Goal: Information Seeking & Learning: Learn about a topic

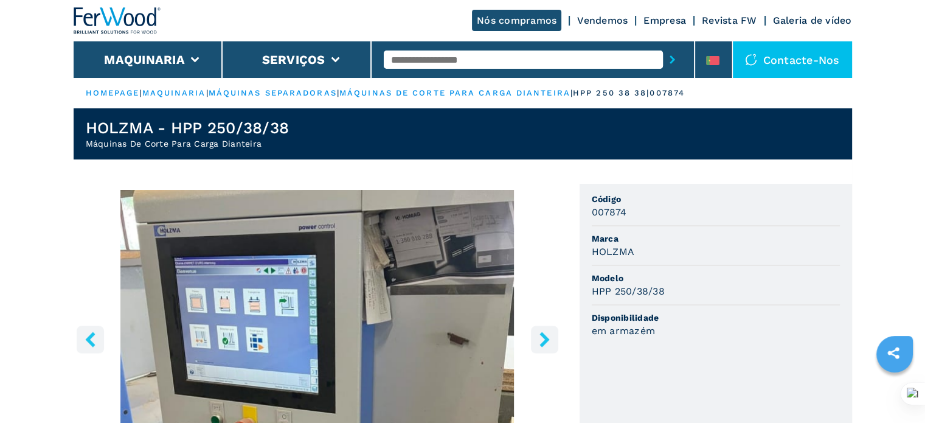
click at [616, 19] on link "Vendemos" at bounding box center [602, 21] width 50 height 12
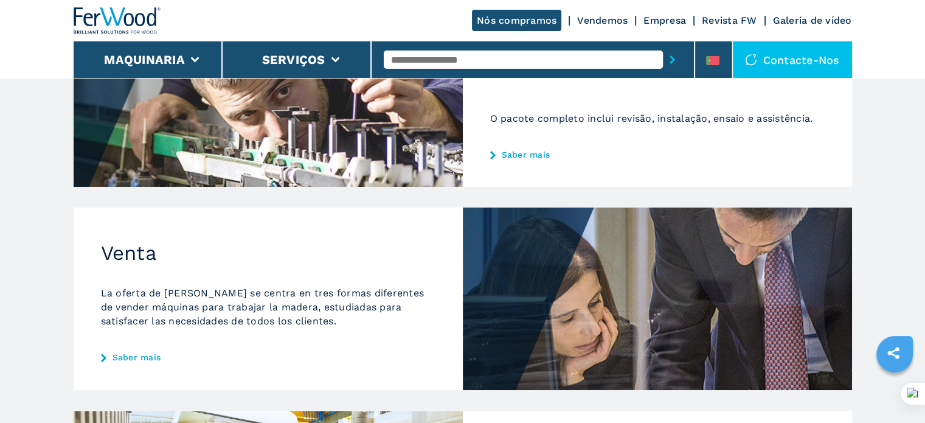
scroll to position [243, 0]
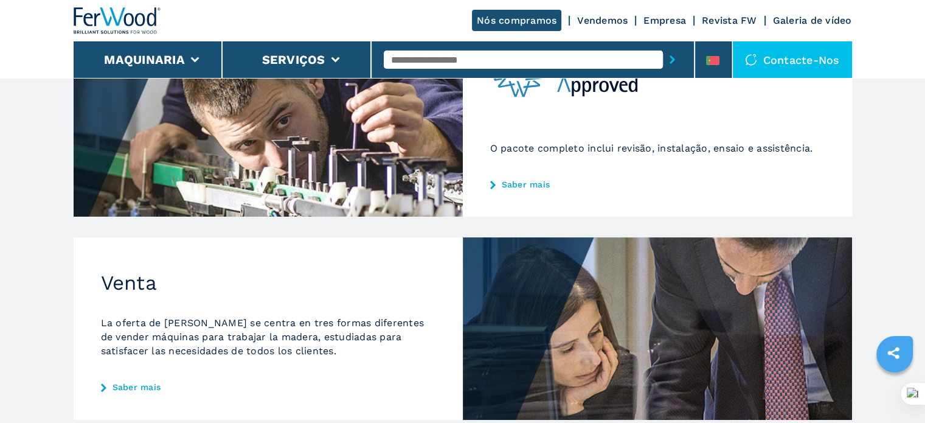
click at [123, 386] on link "Saber mais" at bounding box center [268, 387] width 335 height 10
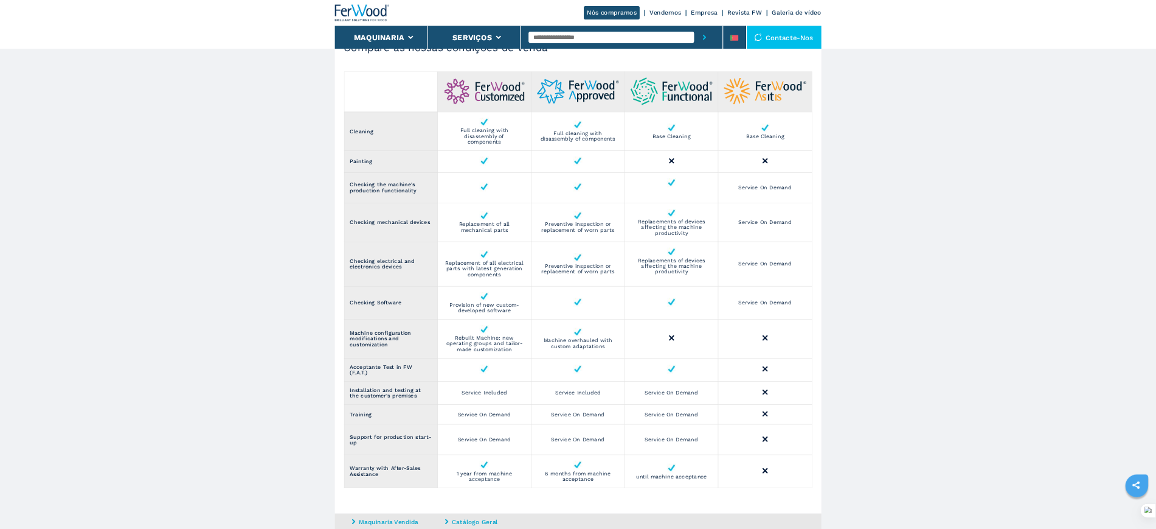
scroll to position [1399, 0]
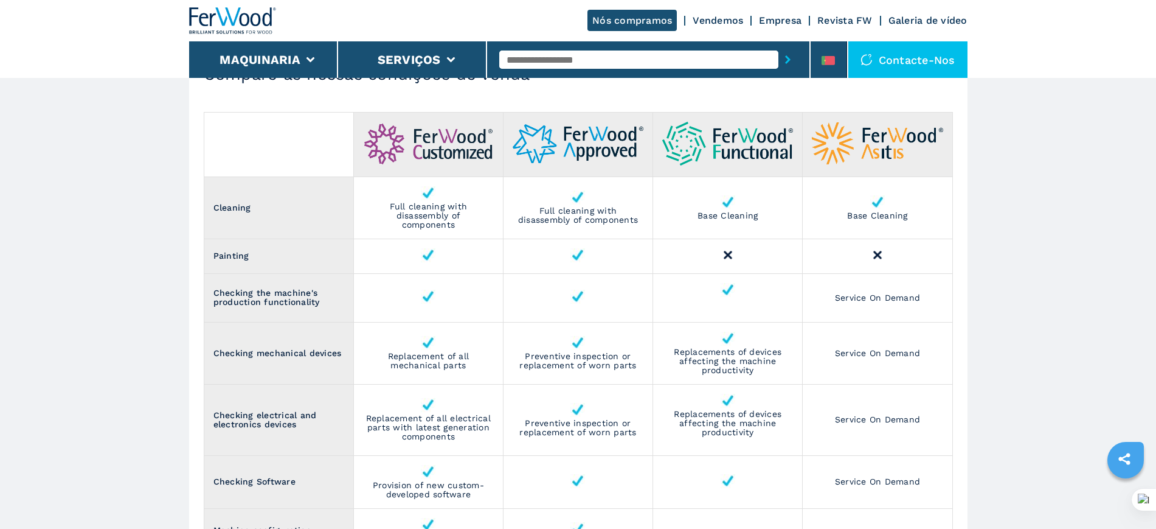
click at [536, 57] on input "text" at bounding box center [638, 59] width 279 height 18
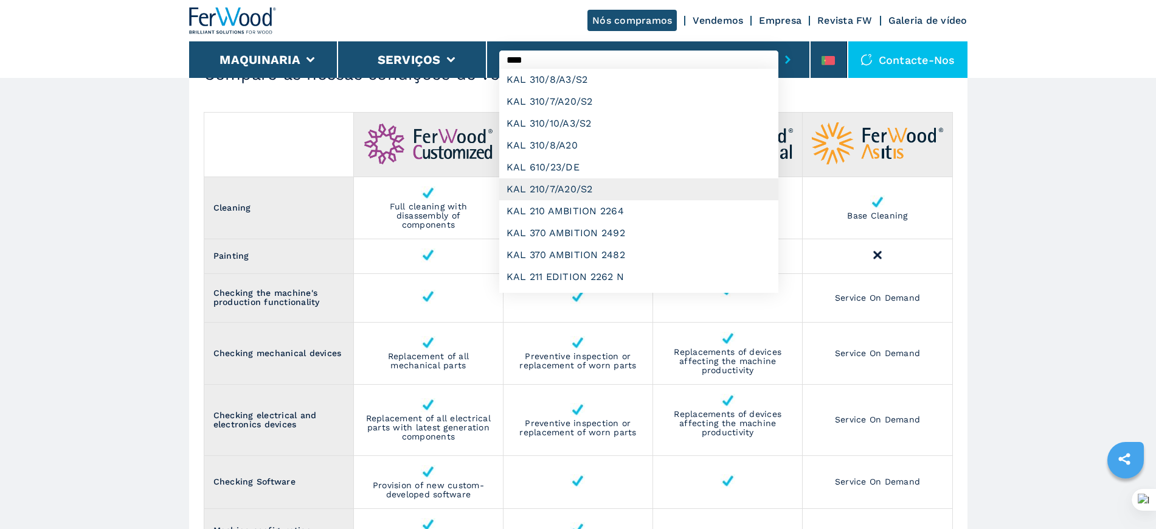
click at [563, 187] on div "KAL 210/7/A20/S2" at bounding box center [638, 189] width 279 height 22
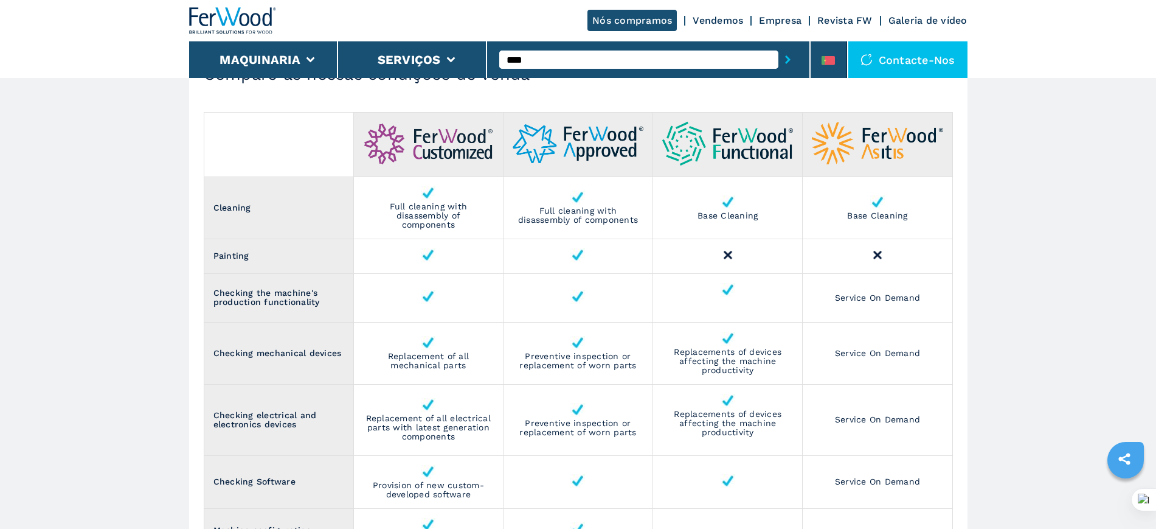
type input "**********"
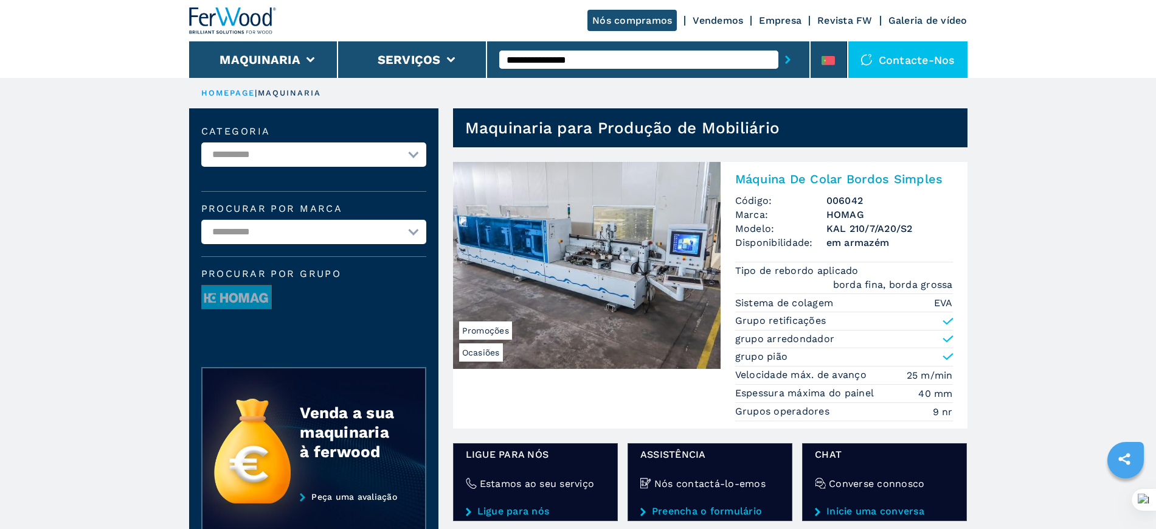
click at [568, 261] on img at bounding box center [587, 265] width 268 height 207
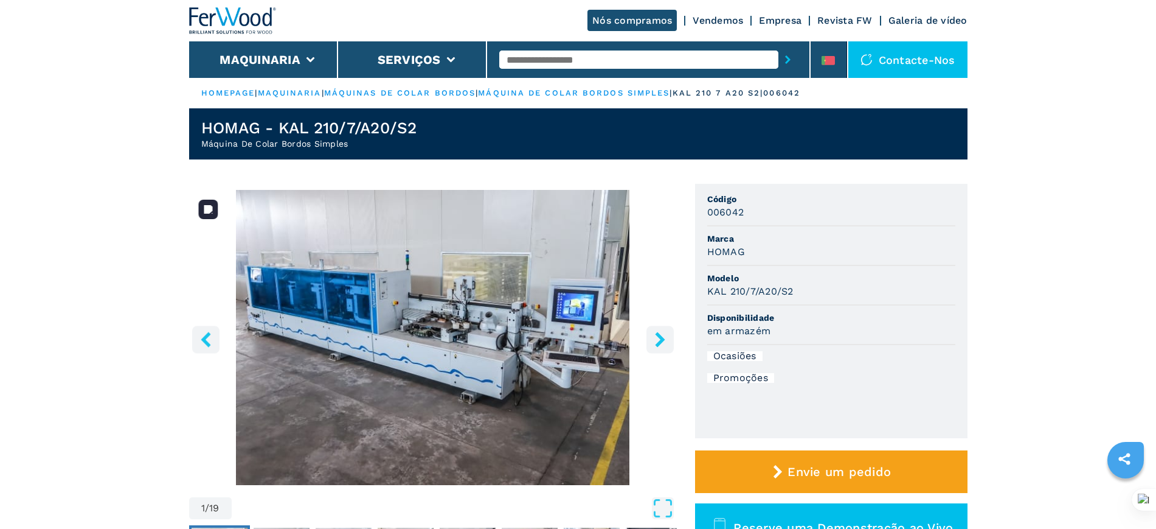
click at [660, 324] on img "Go to Slide 1" at bounding box center [433, 337] width 488 height 295
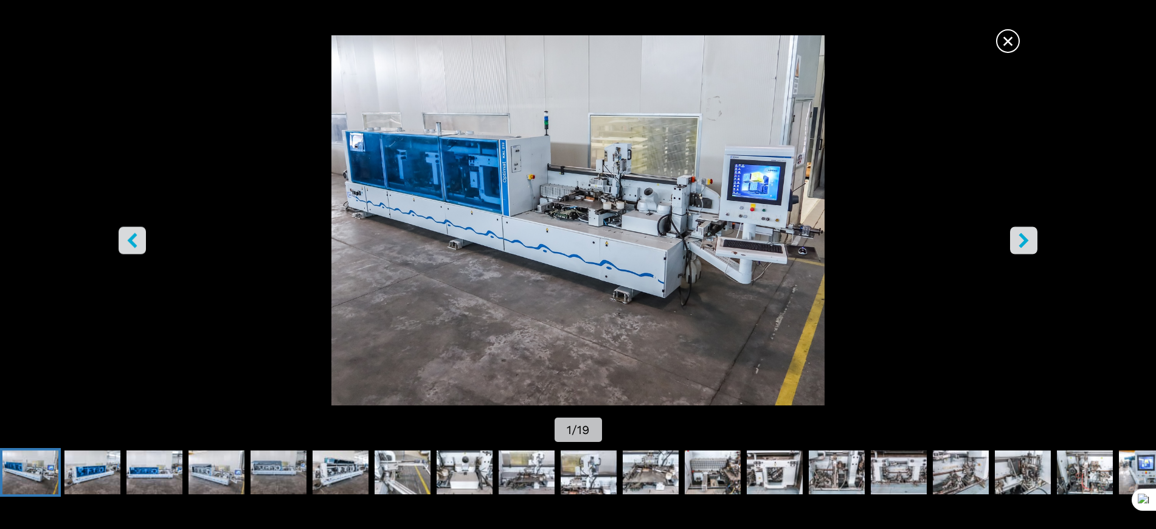
click at [925, 238] on icon "right-button" at bounding box center [1024, 239] width 15 height 15
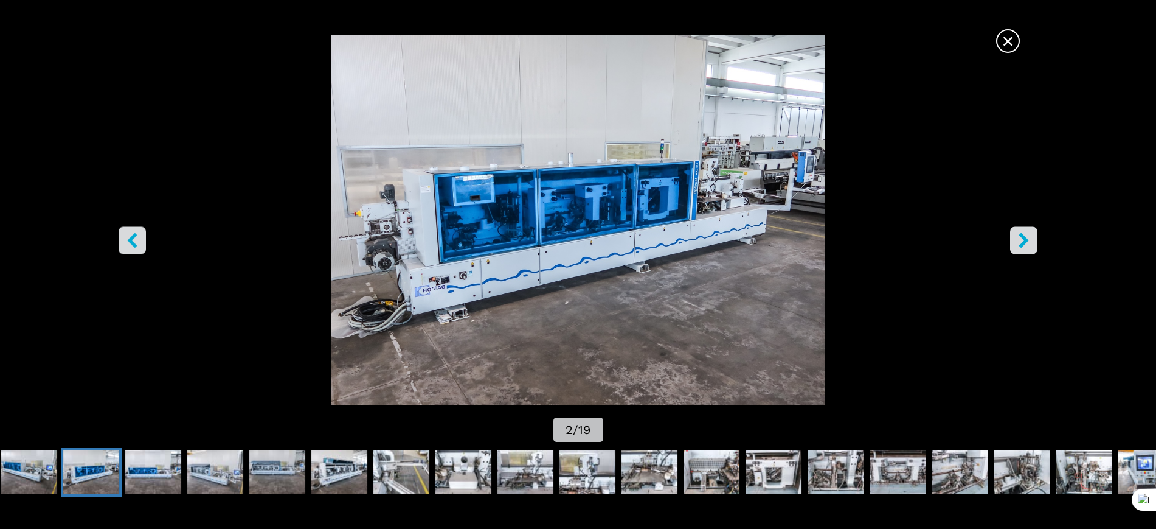
click at [925, 240] on icon "right-button" at bounding box center [1024, 239] width 15 height 15
click at [925, 241] on icon "right-button" at bounding box center [1024, 239] width 15 height 15
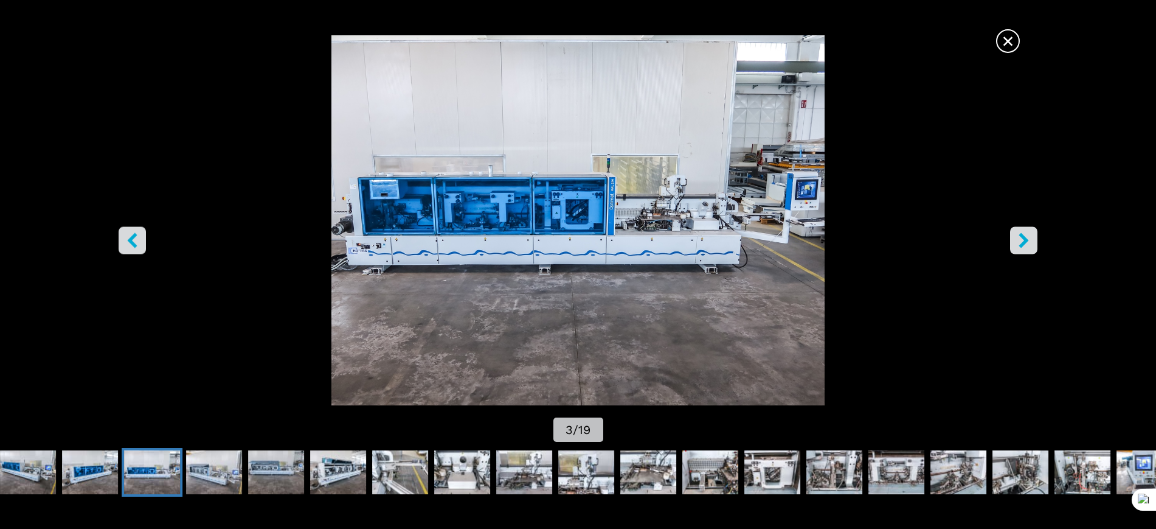
click at [925, 241] on icon "right-button" at bounding box center [1024, 239] width 15 height 15
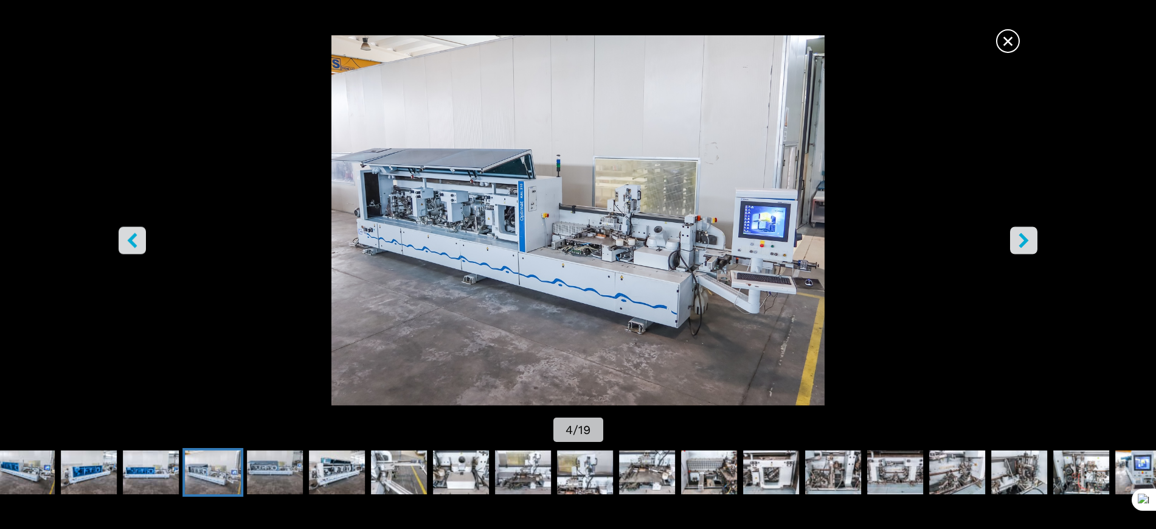
click at [925, 241] on icon "right-button" at bounding box center [1024, 239] width 15 height 15
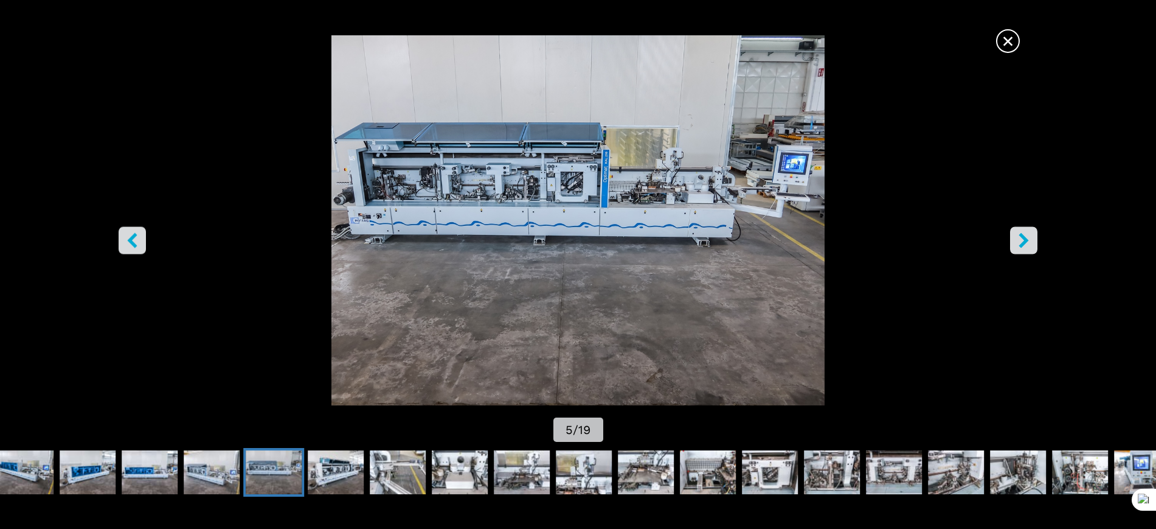
click at [925, 241] on icon "right-button" at bounding box center [1024, 239] width 15 height 15
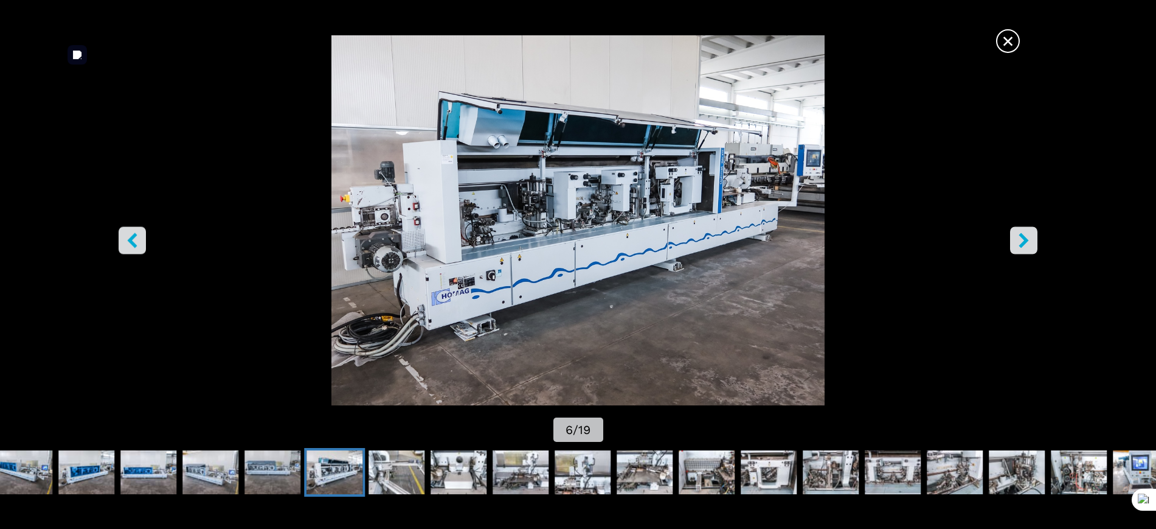
click at [925, 45] on span "×" at bounding box center [1008, 38] width 21 height 21
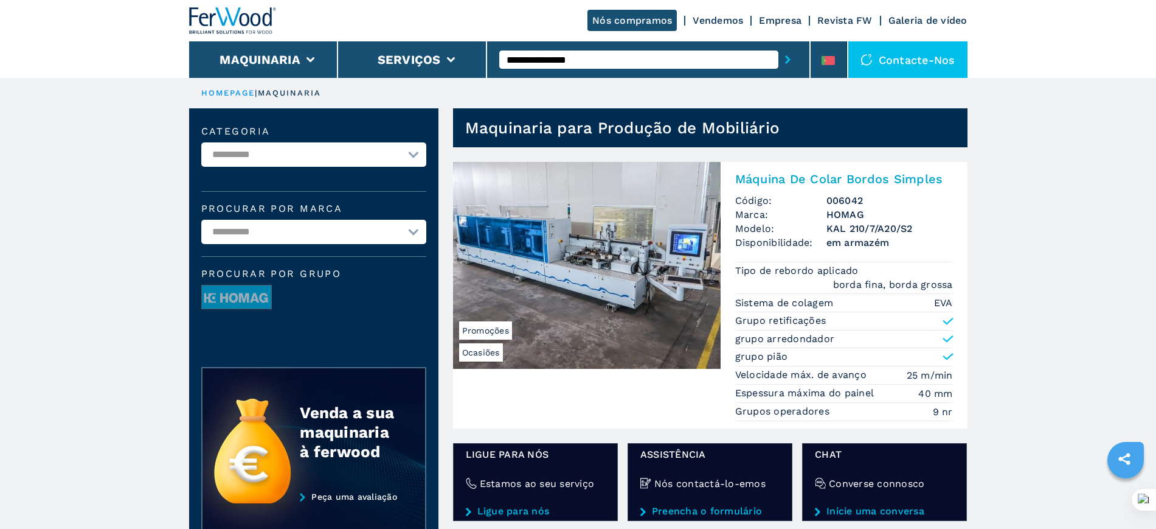
drag, startPoint x: 594, startPoint y: 57, endPoint x: 543, endPoint y: 57, distance: 50.5
click at [543, 57] on input "**********" at bounding box center [638, 59] width 279 height 18
type input "*******"
click at [779, 46] on button "submit-button" at bounding box center [788, 60] width 19 height 28
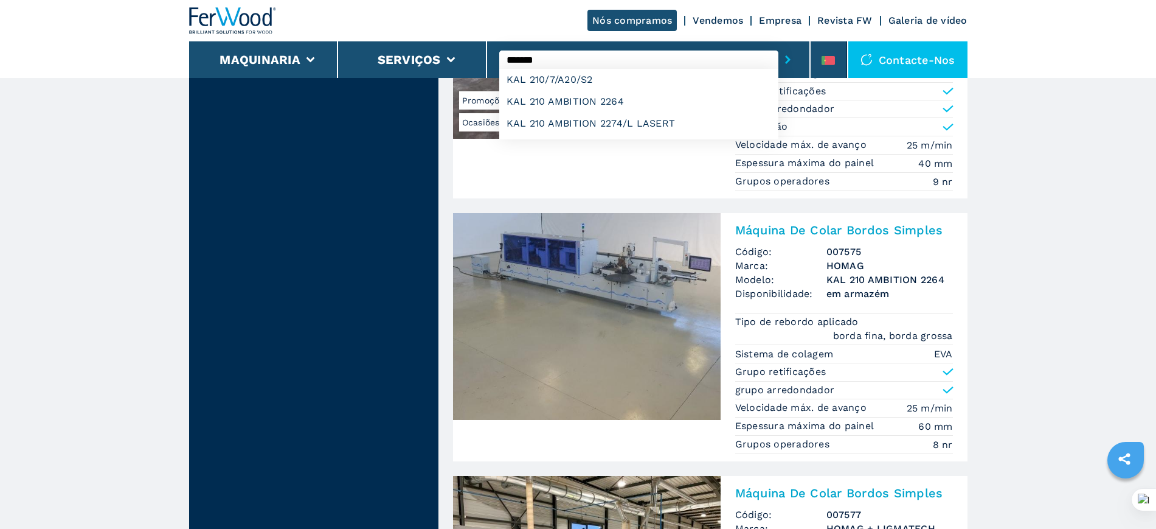
scroll to position [532, 0]
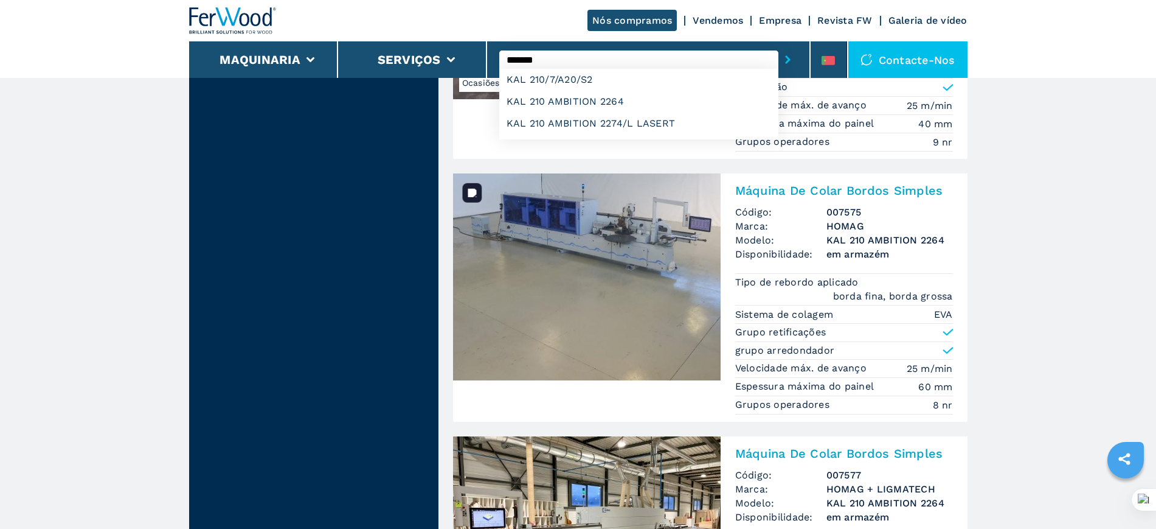
click at [631, 258] on img at bounding box center [587, 276] width 268 height 207
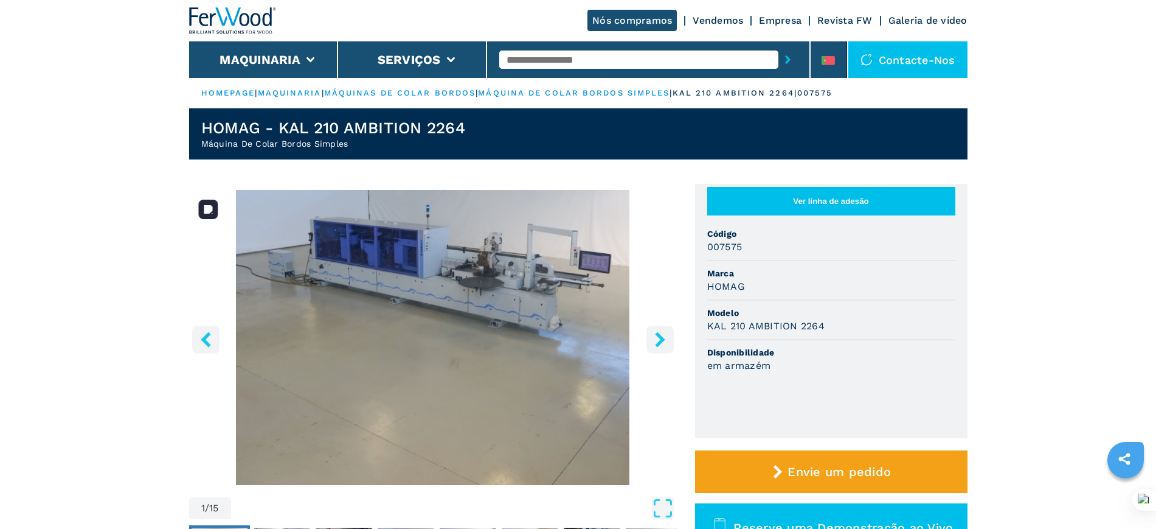
click at [554, 293] on img "Go to Slide 1" at bounding box center [433, 337] width 488 height 295
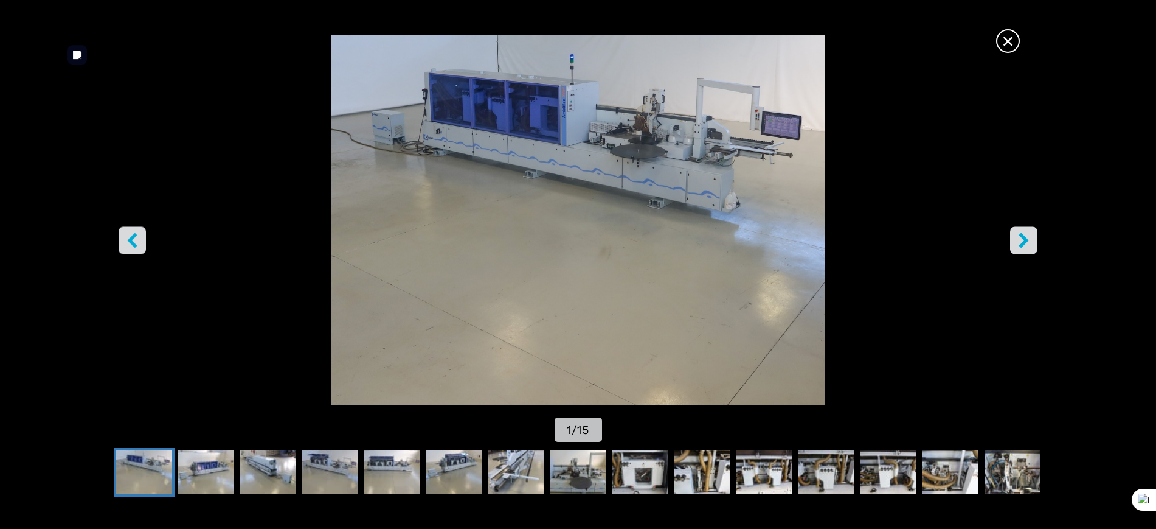
click at [925, 47] on span "×" at bounding box center [1008, 38] width 21 height 21
